Goal: Communication & Community: Answer question/provide support

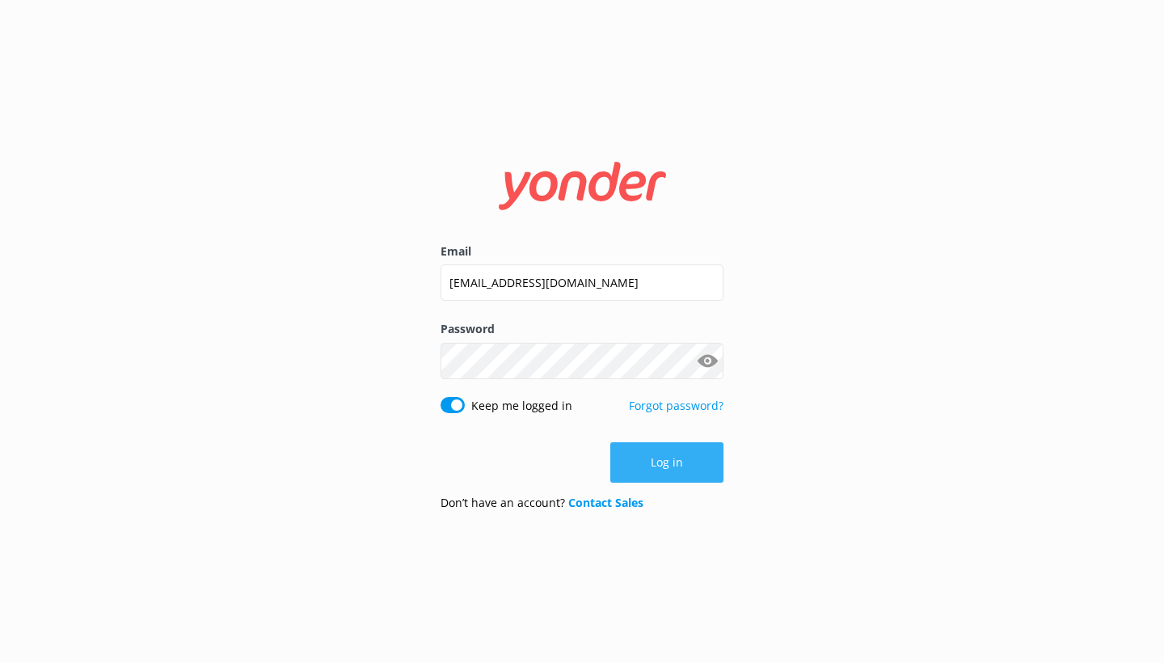
click at [680, 452] on button "Log in" at bounding box center [666, 462] width 113 height 40
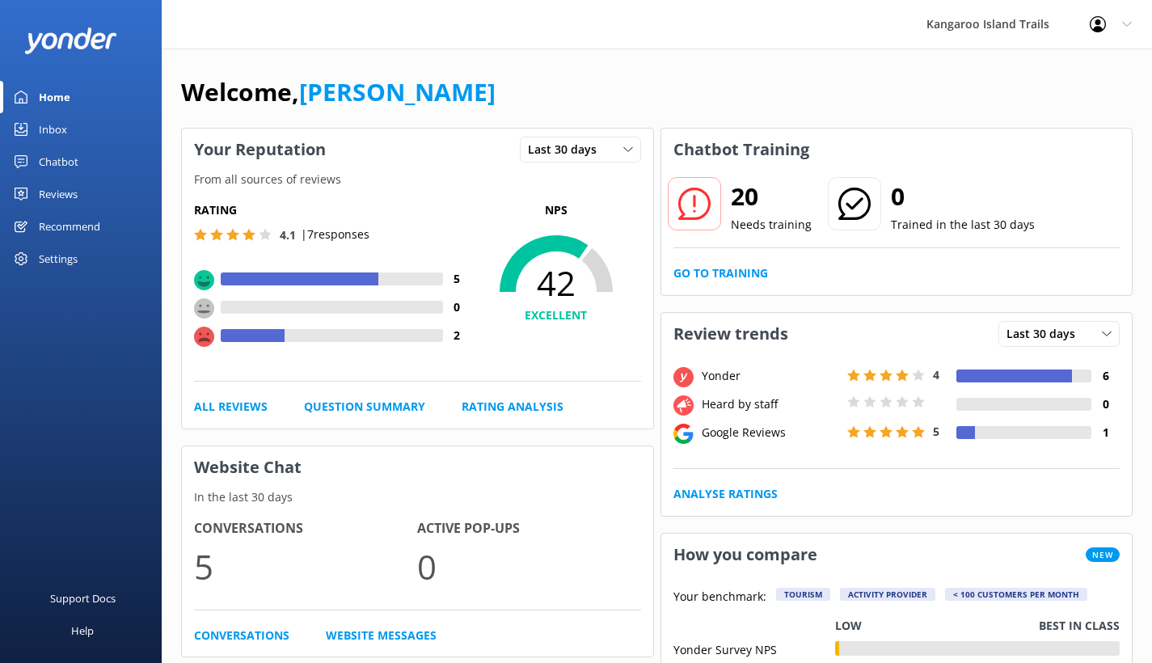
click at [67, 192] on div "Reviews" at bounding box center [58, 194] width 39 height 32
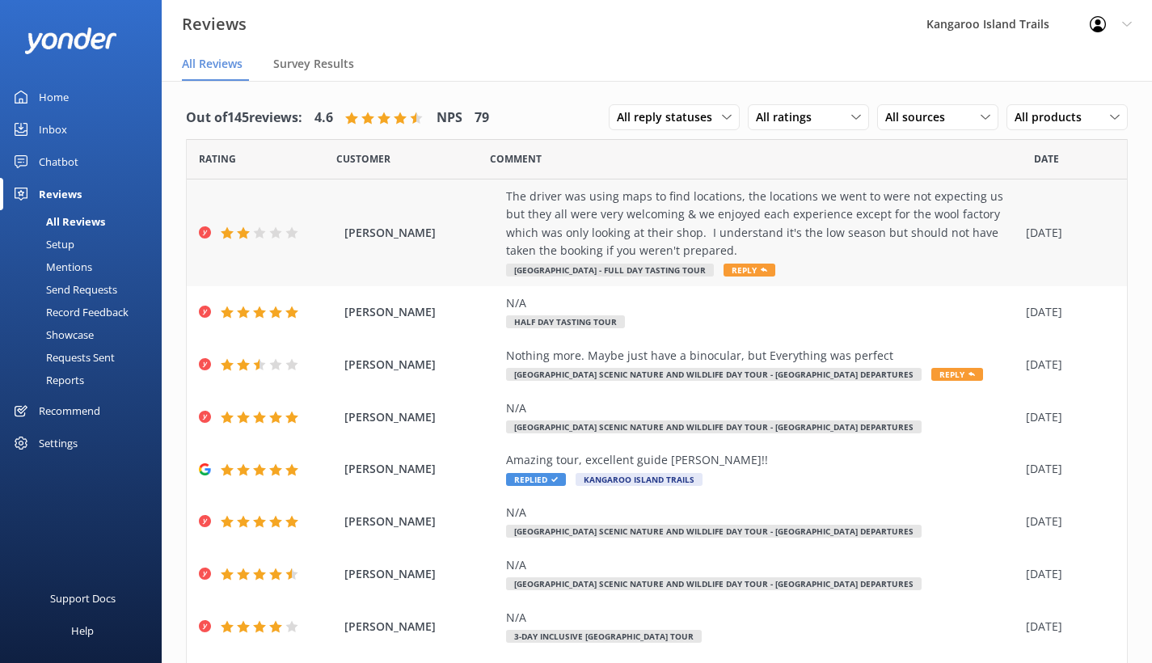
click at [563, 226] on div "The driver was using maps to find locations, the locations we went to were not …" at bounding box center [762, 223] width 512 height 73
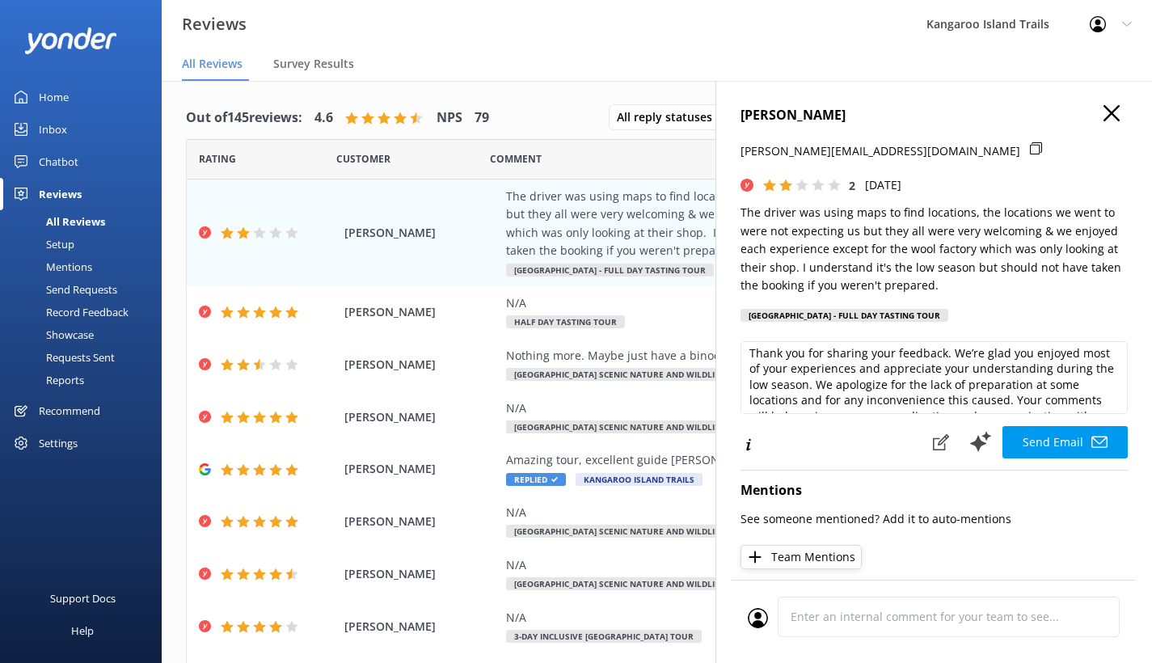
scroll to position [40, 0]
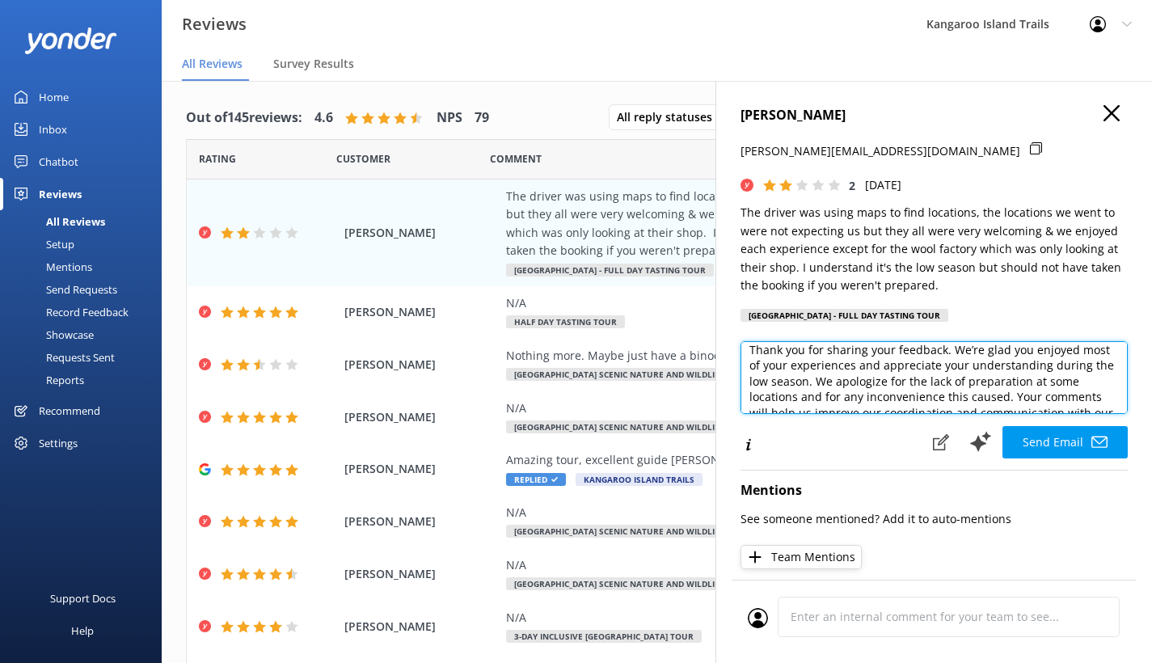
drag, startPoint x: 846, startPoint y: 393, endPoint x: 1046, endPoint y: 391, distance: 199.6
click at [1046, 391] on textarea "Dear [PERSON_NAME], Thank you for sharing your feedback. We’re glad you enjoyed…" at bounding box center [933, 377] width 387 height 73
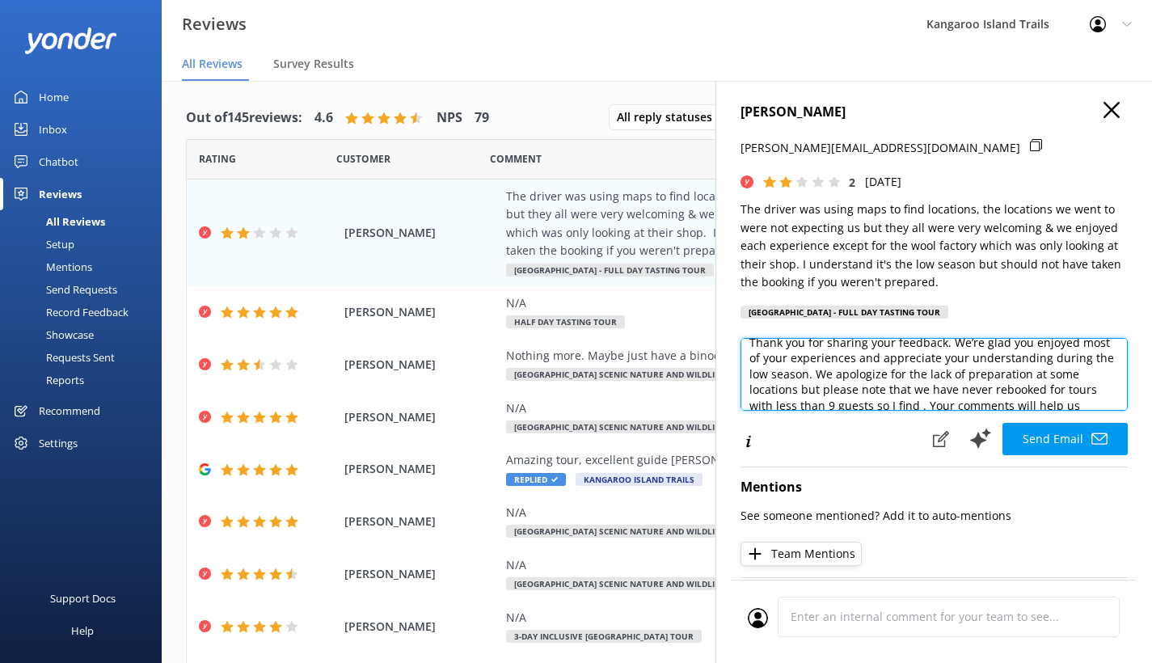
scroll to position [6, 0]
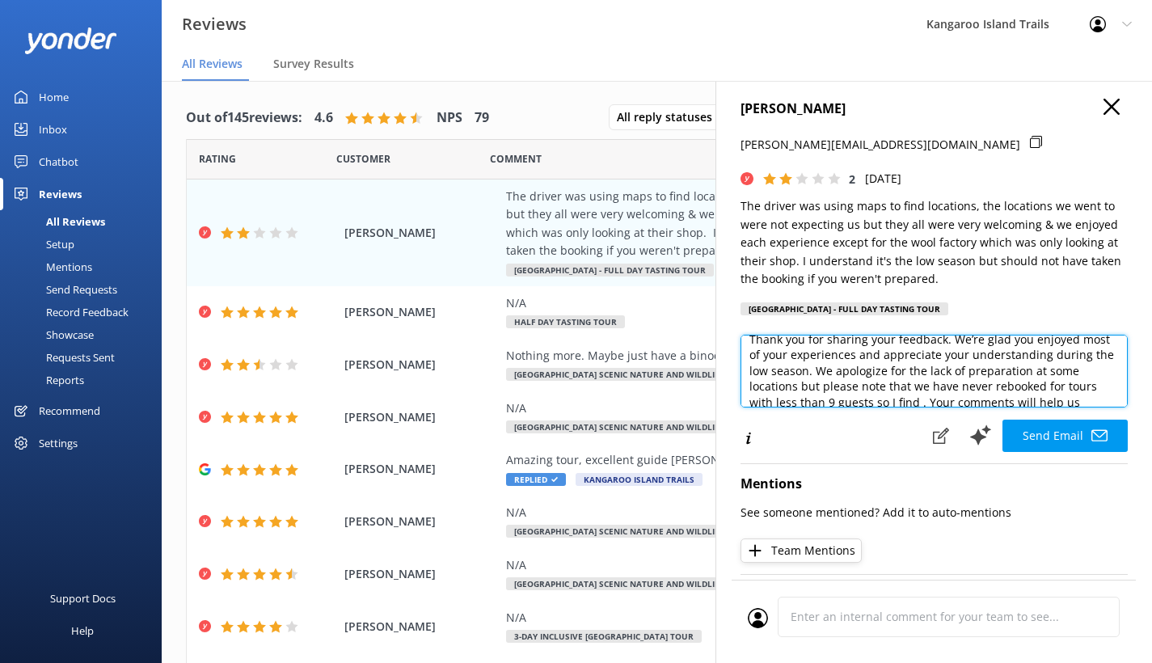
drag, startPoint x: 874, startPoint y: 365, endPoint x: 854, endPoint y: 391, distance: 32.3
click at [872, 386] on textarea "Dear [PERSON_NAME], Thank you for sharing your feedback. We’re glad you enjoyed…" at bounding box center [933, 371] width 387 height 73
drag, startPoint x: 1039, startPoint y: 367, endPoint x: 1050, endPoint y: 365, distance: 10.6
click at [1050, 365] on textarea "Dear [PERSON_NAME], Thank you for sharing your feedback. We’re glad you enjoyed…" at bounding box center [933, 371] width 387 height 73
drag, startPoint x: 800, startPoint y: 383, endPoint x: 853, endPoint y: 406, distance: 57.5
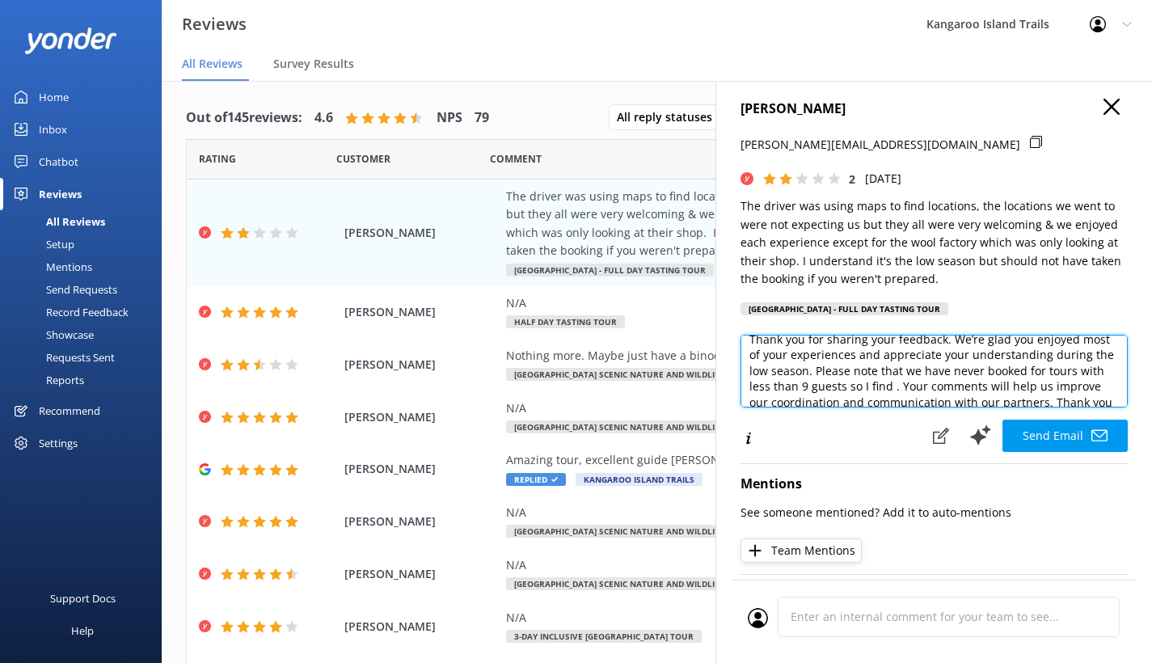
click at [802, 382] on textarea "Dear [PERSON_NAME], Thank you for sharing your feedback. We’re glad you enjoyed…" at bounding box center [933, 371] width 387 height 73
drag, startPoint x: 975, startPoint y: 381, endPoint x: 1017, endPoint y: 379, distance: 41.3
click at [1017, 379] on textarea "Dear [PERSON_NAME], Thank you for sharing your feedback. We’re glad you enjoyed…" at bounding box center [933, 371] width 387 height 73
click at [976, 381] on textarea "Dear [PERSON_NAME], Thank you for sharing your feedback. We’re glad you enjoyed…" at bounding box center [933, 371] width 387 height 73
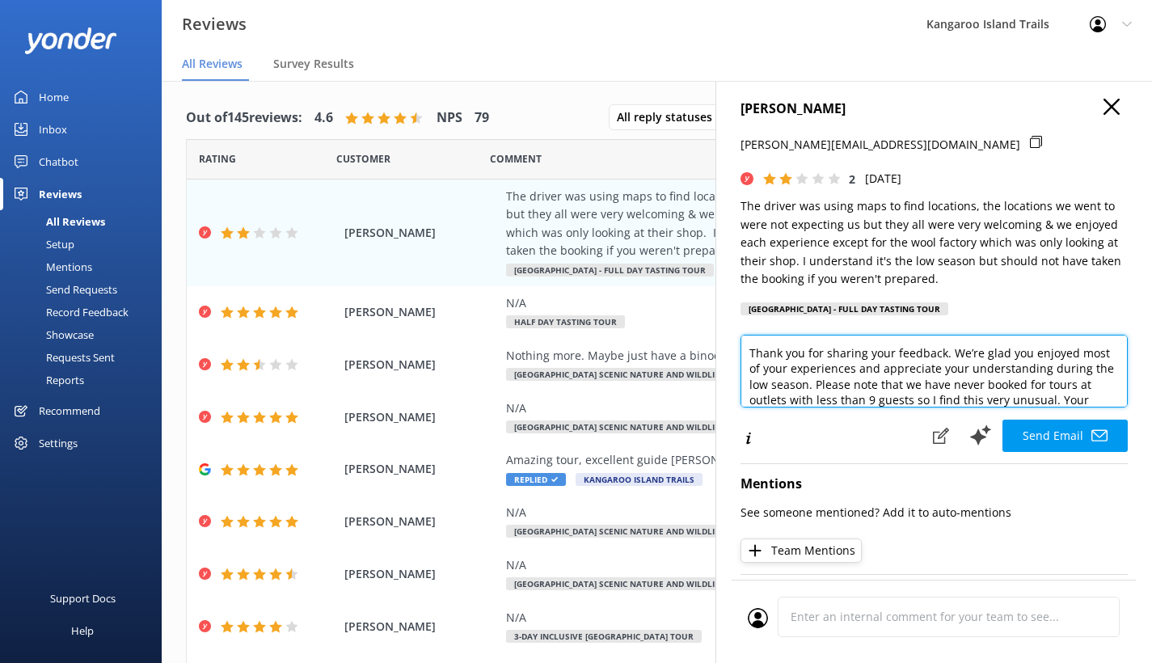
scroll to position [34, 0]
drag, startPoint x: 975, startPoint y: 392, endPoint x: 1002, endPoint y: 394, distance: 26.7
click at [975, 392] on textarea "Dear [PERSON_NAME], Thank you for sharing your feedback. We’re glad you enjoyed…" at bounding box center [933, 371] width 387 height 73
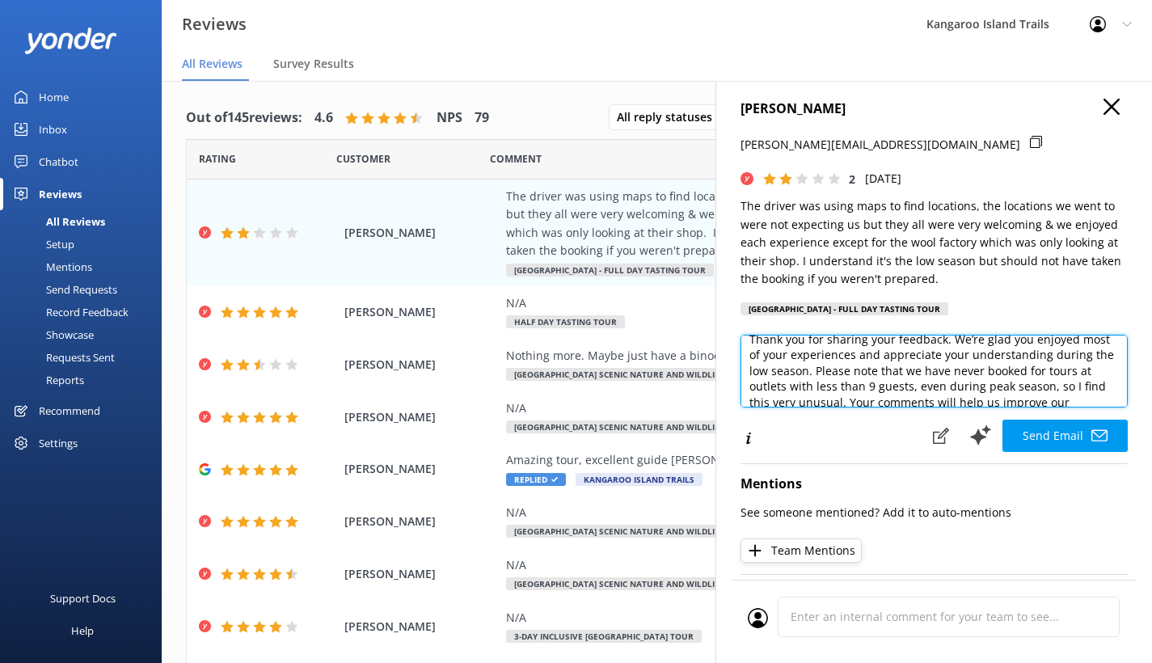
click at [925, 395] on textarea "Dear [PERSON_NAME], Thank you for sharing your feedback. We’re glad you enjoyed…" at bounding box center [933, 371] width 387 height 73
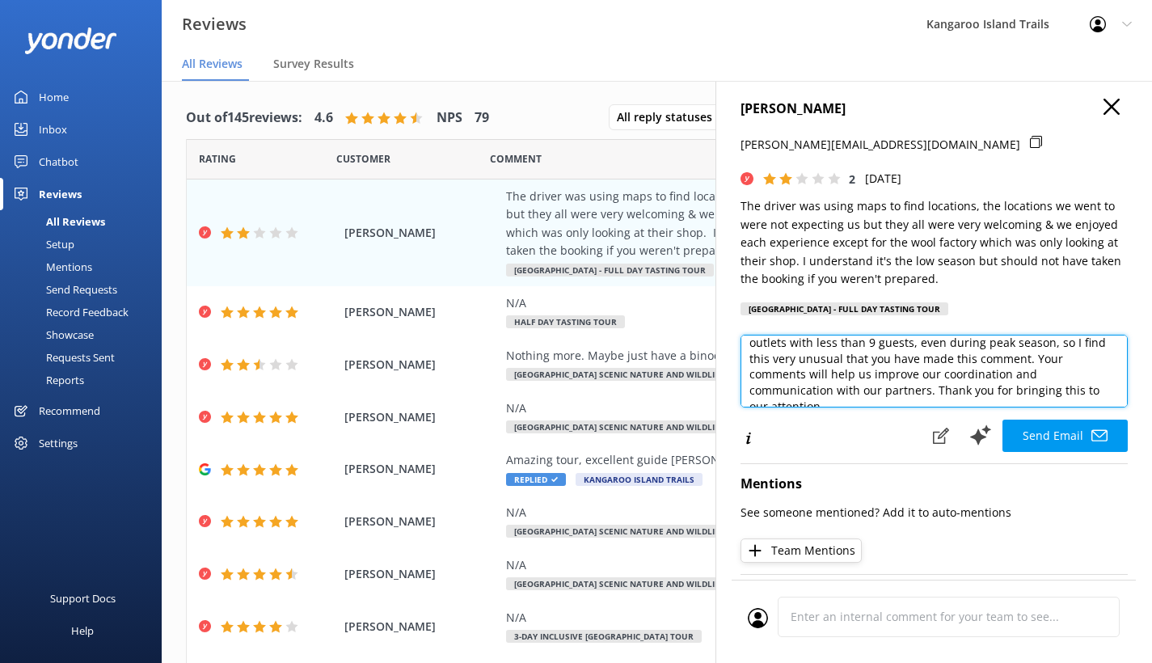
drag, startPoint x: 806, startPoint y: 370, endPoint x: 955, endPoint y: 381, distance: 149.9
click at [955, 381] on textarea "Dear [PERSON_NAME], Thank you for sharing your feedback. We’re glad you enjoyed…" at bounding box center [933, 371] width 387 height 73
click at [1048, 367] on textarea "Dear [PERSON_NAME], Thank you for sharing your feedback. We’re glad you enjoyed…" at bounding box center [933, 371] width 387 height 73
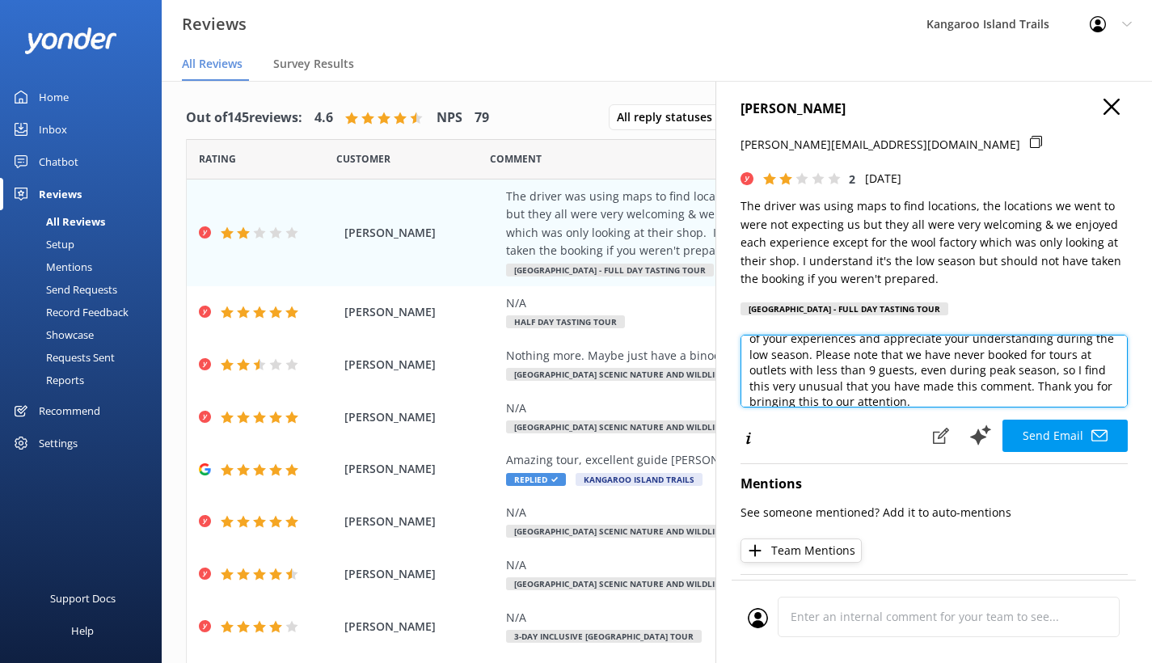
click at [807, 395] on textarea "Dear [PERSON_NAME], Thank you for sharing your feedback. We’re glad you enjoyed…" at bounding box center [933, 371] width 387 height 73
drag, startPoint x: 839, startPoint y: 396, endPoint x: 854, endPoint y: 399, distance: 15.7
click at [839, 395] on textarea "Dear [PERSON_NAME], Thank you for sharing your feedback. We’re glad you enjoyed…" at bounding box center [933, 371] width 387 height 73
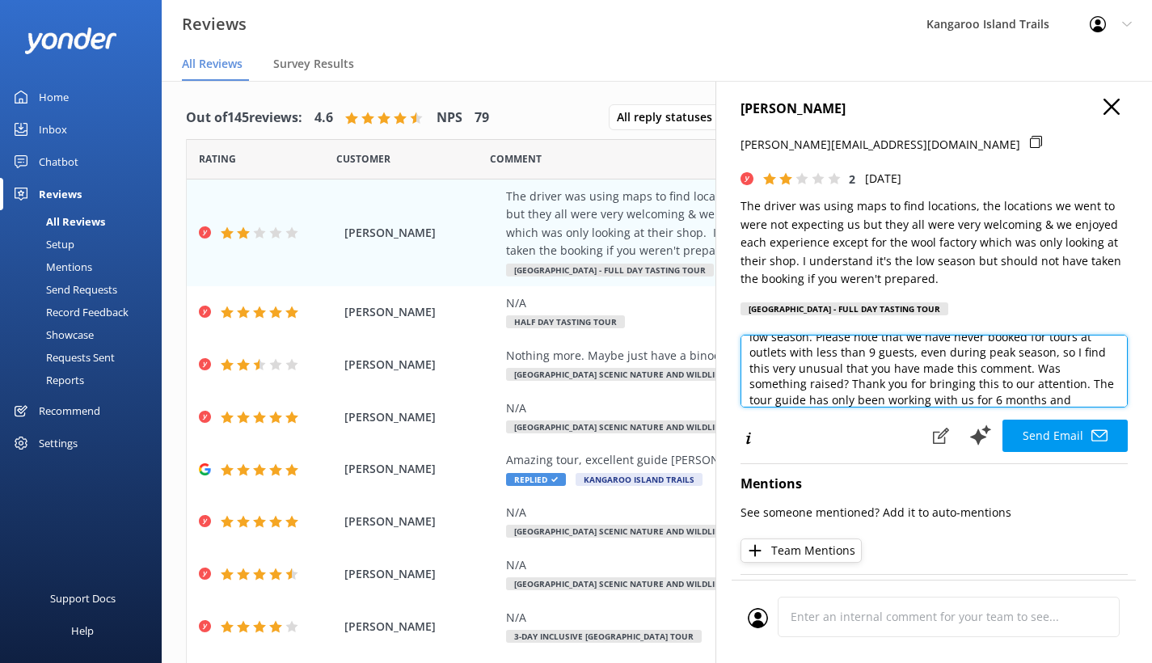
drag, startPoint x: 931, startPoint y: 376, endPoint x: 823, endPoint y: 393, distance: 108.8
click at [823, 393] on textarea "Dear [PERSON_NAME], Thank you for sharing your feedback. We’re glad you enjoyed…" at bounding box center [933, 371] width 387 height 73
drag, startPoint x: 790, startPoint y: 388, endPoint x: 1053, endPoint y: 385, distance: 262.6
click at [1053, 385] on textarea "Dear [PERSON_NAME], Thank you for sharing your feedback. We’re glad you enjoyed…" at bounding box center [933, 371] width 387 height 73
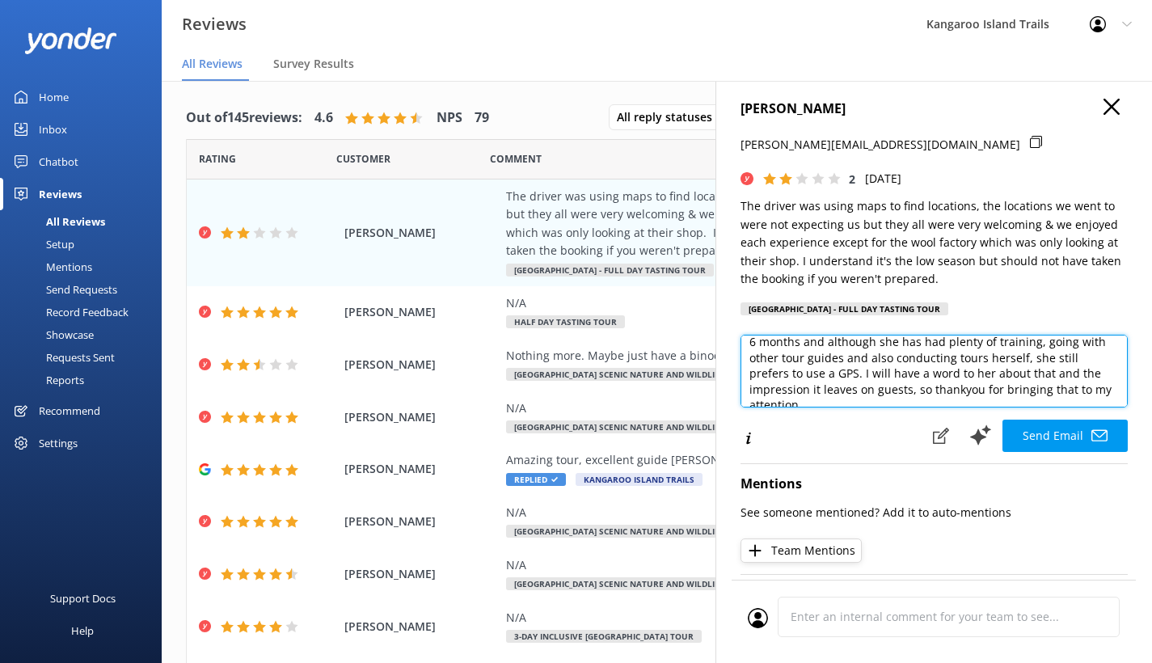
scroll to position [140, 0]
drag, startPoint x: 941, startPoint y: 363, endPoint x: 956, endPoint y: 366, distance: 15.7
click at [941, 363] on textarea "Dear [PERSON_NAME], Thank you for sharing your feedback. We’re glad you enjoyed…" at bounding box center [933, 371] width 387 height 73
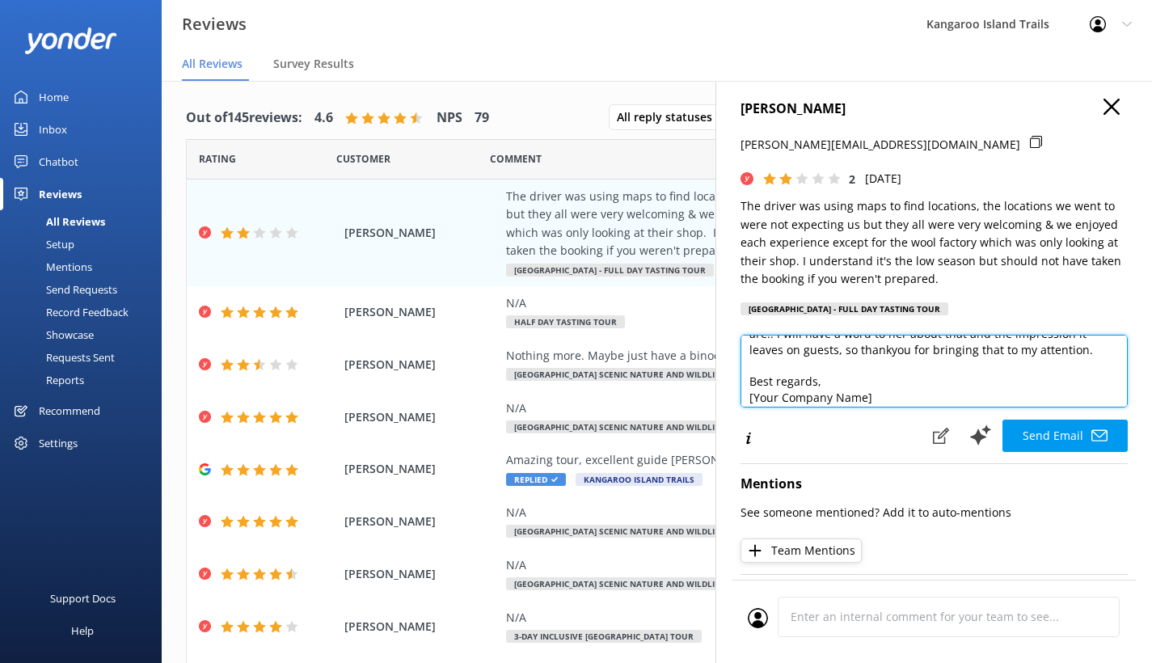
scroll to position [221, 0]
click at [757, 385] on textarea "Dear [PERSON_NAME], Thank you for sharing your feedback. We’re glad you enjoyed…" at bounding box center [933, 371] width 387 height 73
drag, startPoint x: 748, startPoint y: 387, endPoint x: 819, endPoint y: 387, distance: 70.3
click at [820, 388] on textarea "Dear [PERSON_NAME], Thank you for sharing your feedback. We’re glad you enjoyed…" at bounding box center [933, 371] width 387 height 73
click at [919, 385] on textarea "Dear [PERSON_NAME], Thank you for sharing your feedback. We’re glad you enjoyed…" at bounding box center [933, 371] width 387 height 73
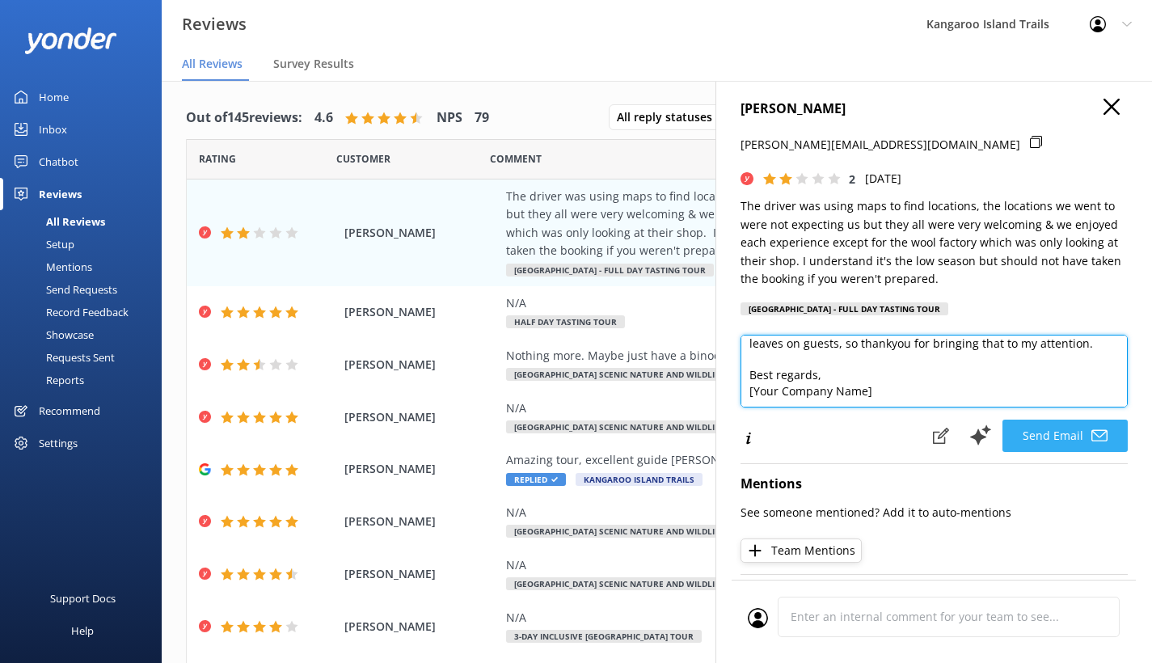
type textarea "Dear [PERSON_NAME], Thank you for sharing your feedback. We’re glad you enjoyed…"
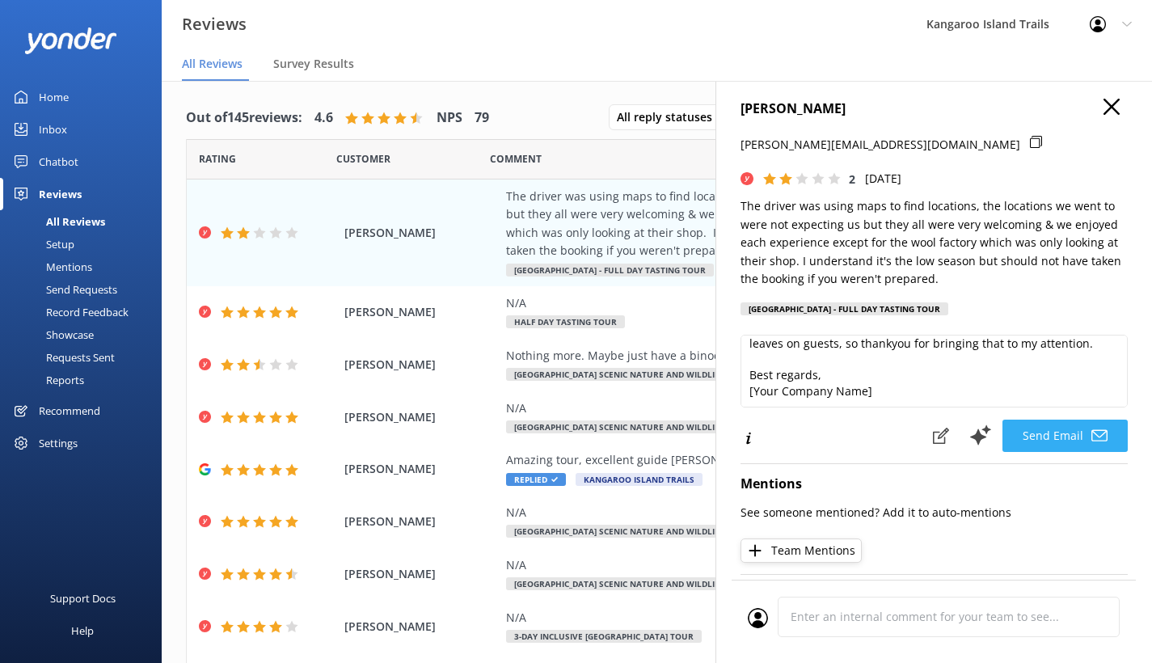
click at [1038, 431] on button "Send Email" at bounding box center [1064, 435] width 125 height 32
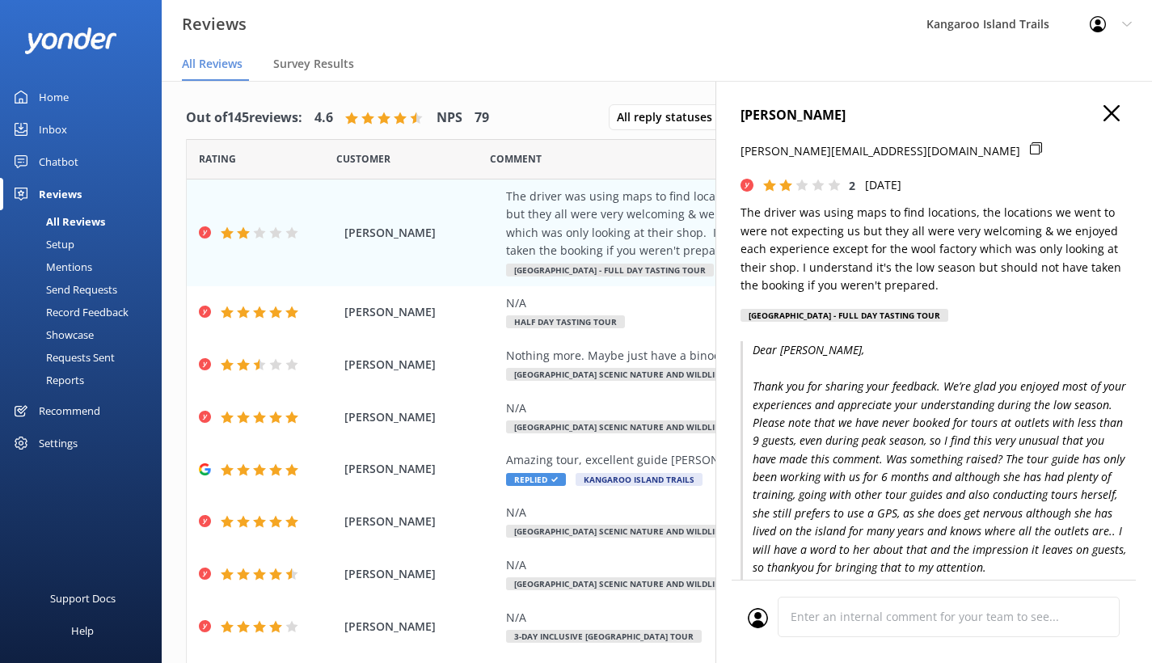
scroll to position [0, 0]
click at [48, 95] on div "Home" at bounding box center [54, 97] width 30 height 32
